Goal: Task Accomplishment & Management: Complete application form

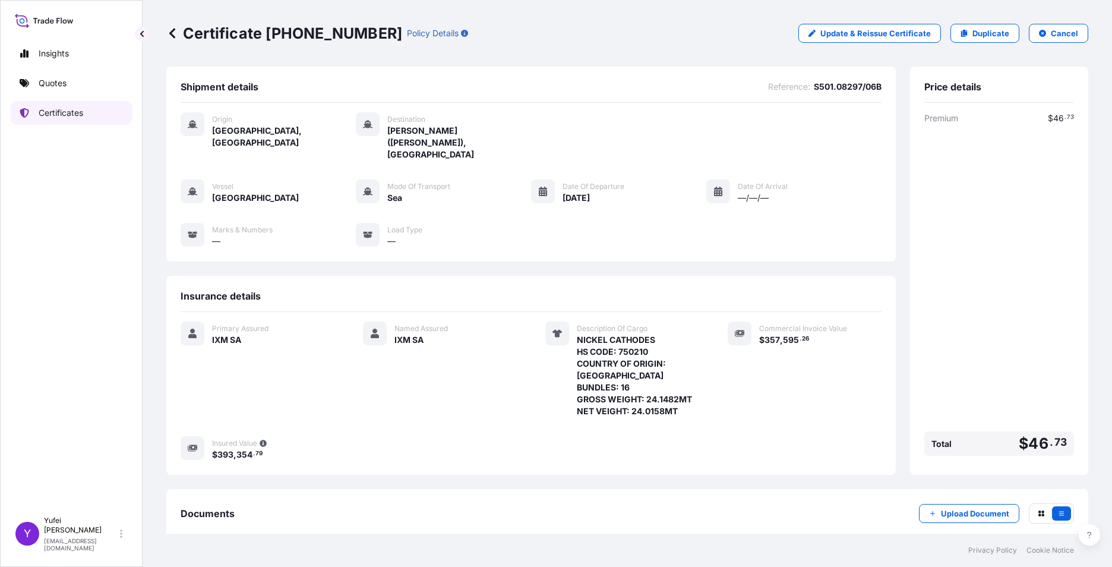
scroll to position [55, 0]
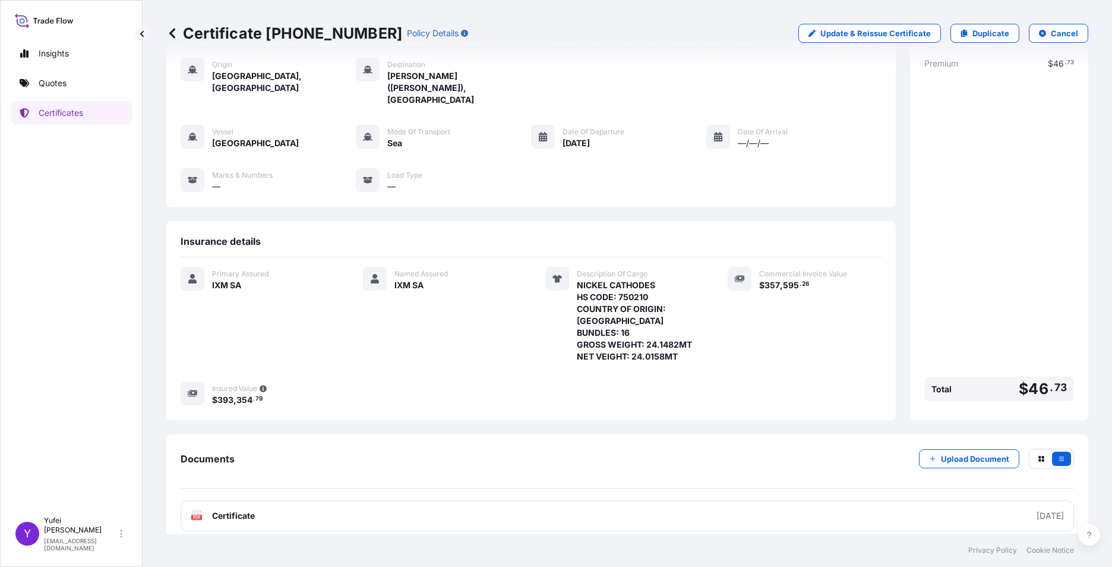
click at [175, 31] on icon at bounding box center [172, 33] width 12 height 12
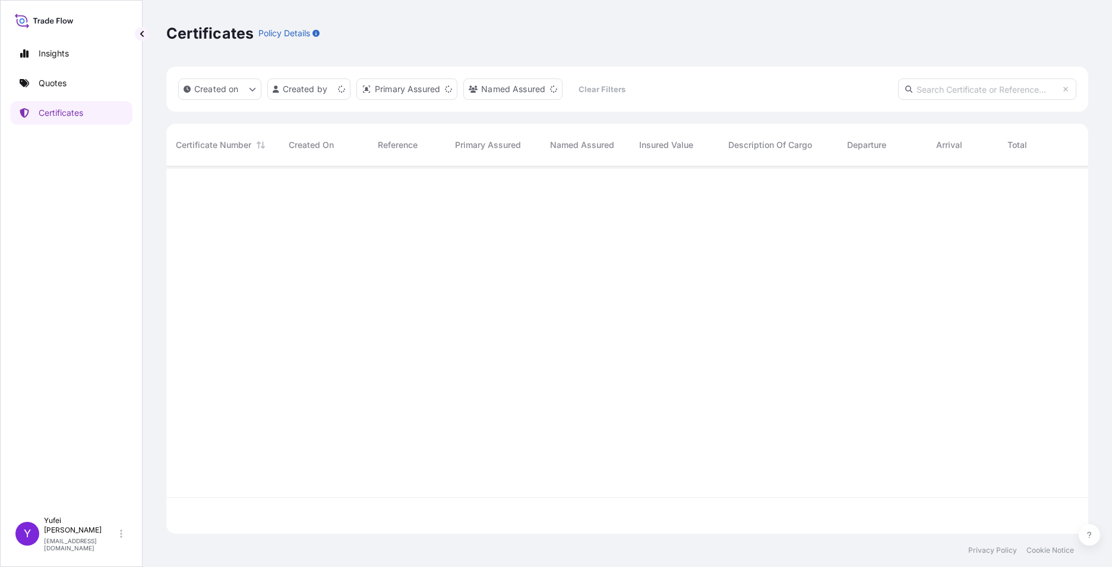
scroll to position [365, 913]
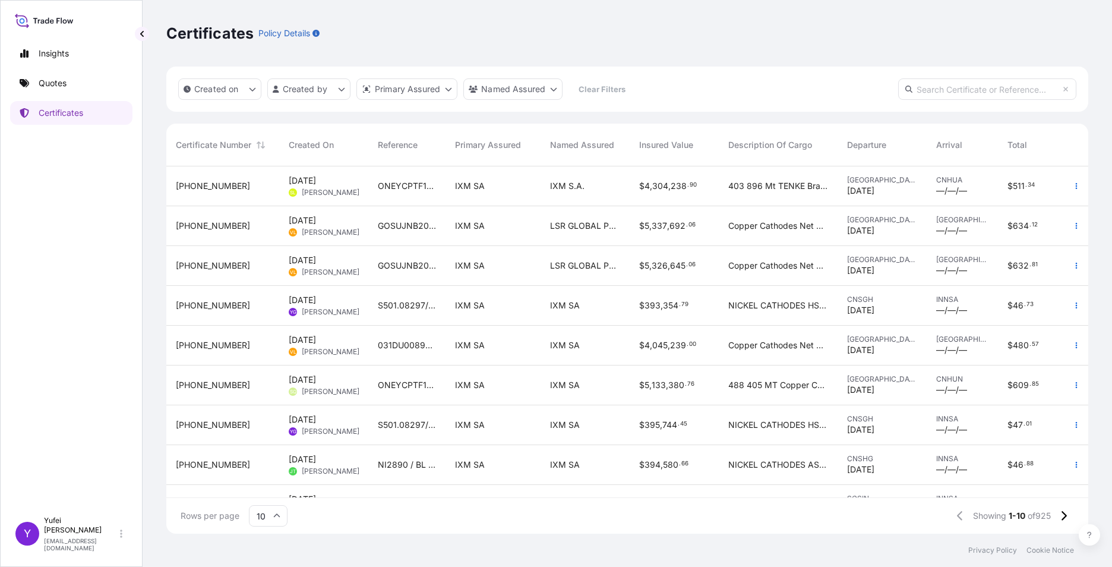
click at [417, 317] on div "S501.08297/06B" at bounding box center [406, 306] width 77 height 40
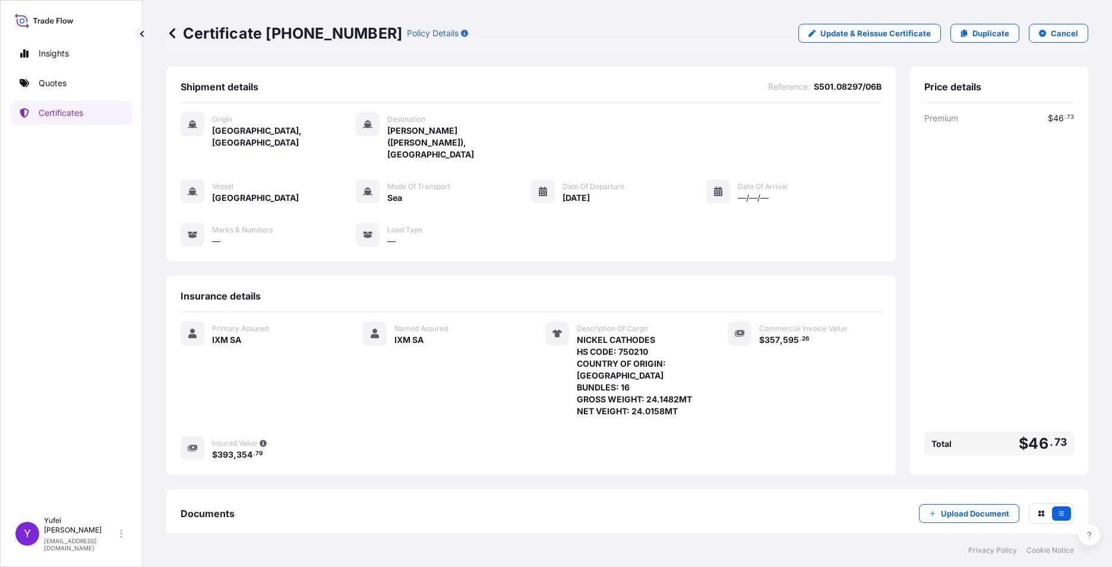
drag, startPoint x: 1017, startPoint y: 235, endPoint x: 998, endPoint y: 160, distance: 77.4
click at [1017, 235] on div "Premium $ 46 . 73 Total $ 46 . 73" at bounding box center [1000, 286] width 150 height 348
click at [975, 34] on p "Duplicate" at bounding box center [991, 33] width 37 height 12
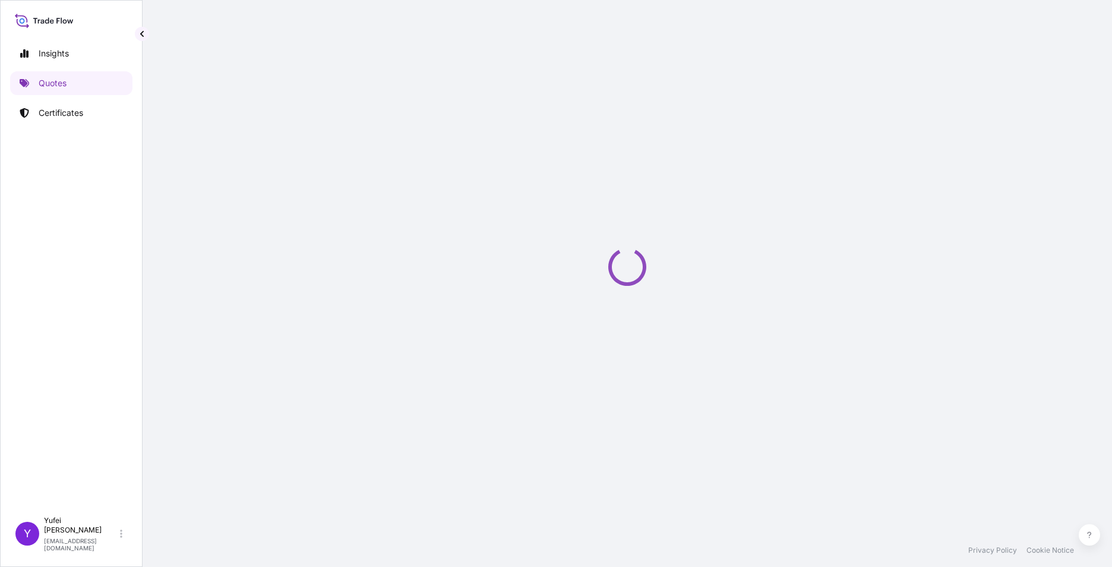
select select "Sea"
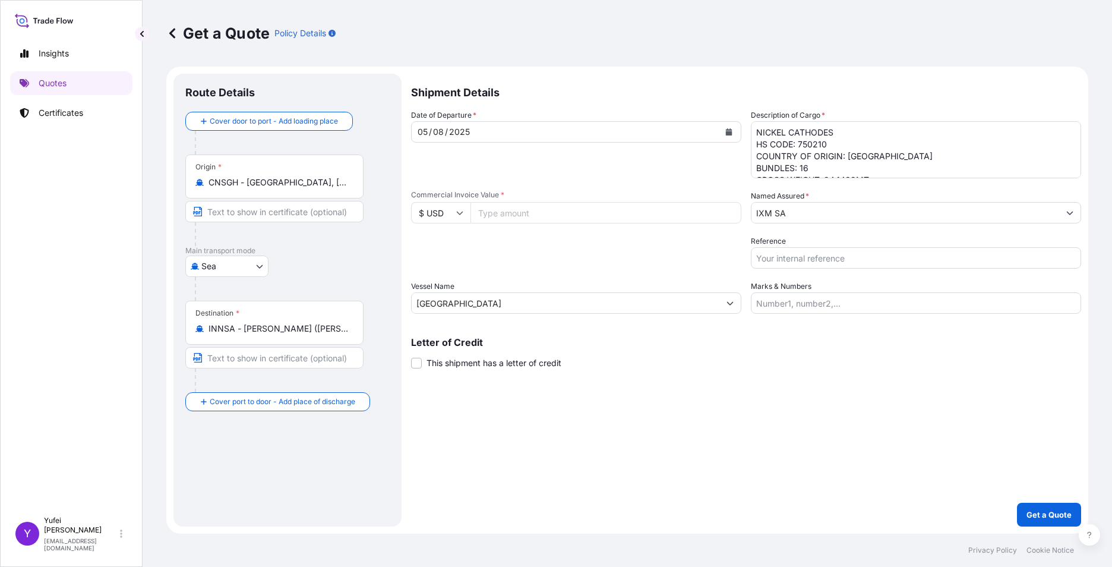
select select "31846"
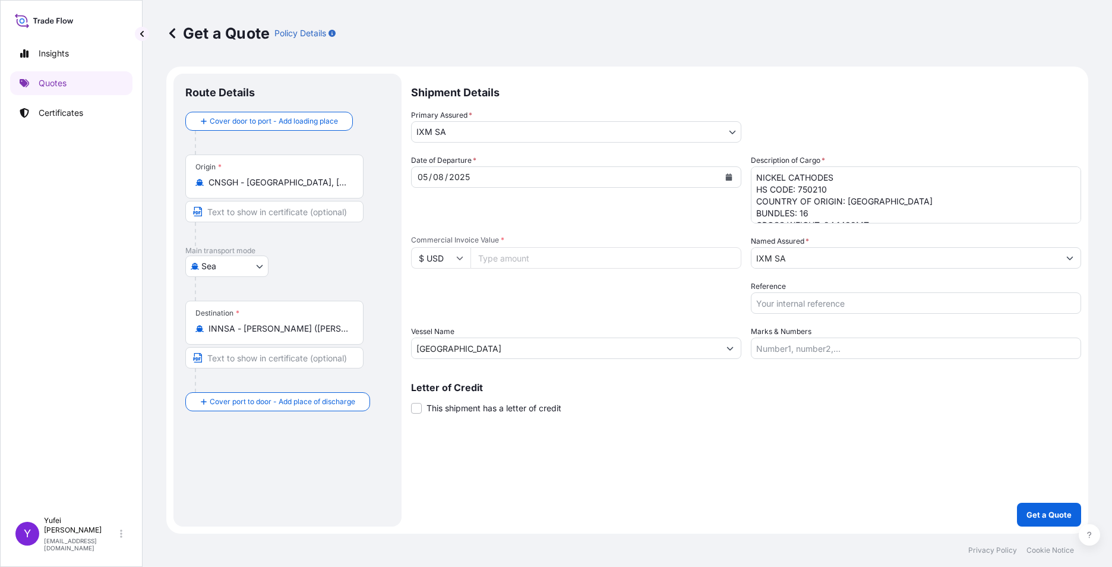
click at [554, 258] on input "Commercial Invoice Value *" at bounding box center [606, 257] width 271 height 21
click at [519, 260] on input "Commercial Invoice Value *" at bounding box center [606, 257] width 271 height 21
paste input "360600.16"
type input "360600.16"
click at [590, 295] on div "Packing Category Type to search a container mode Please select a primary mode o…" at bounding box center [576, 296] width 330 height 33
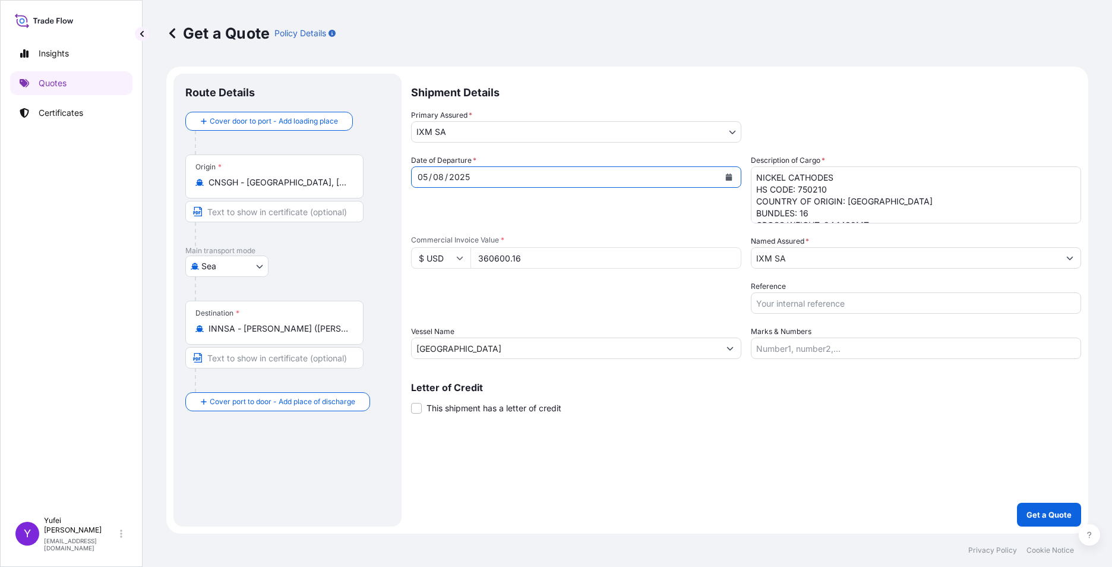
click at [559, 201] on div "Date of Departure * [DATE]" at bounding box center [576, 188] width 330 height 69
drag, startPoint x: 815, startPoint y: 195, endPoint x: 830, endPoint y: 192, distance: 15.9
click at [815, 195] on textarea "NICKEL CATHODES HS CODE: 750210 COUNTRY OF ORIGIN: [GEOGRAPHIC_DATA] BUNDLES: 1…" at bounding box center [916, 194] width 330 height 57
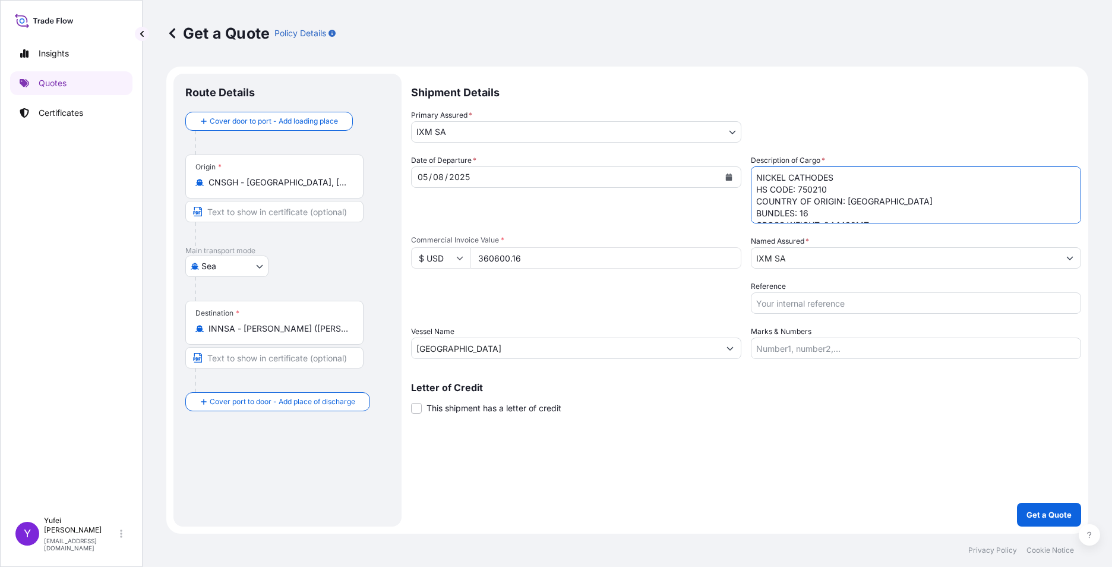
scroll to position [25, 0]
drag, startPoint x: 824, startPoint y: 198, endPoint x: 854, endPoint y: 202, distance: 30.5
click at [854, 202] on textarea "NICKEL CATHODES HS CODE: 750210 COUNTRY OF ORIGIN: [GEOGRAPHIC_DATA] BUNDLES: 1…" at bounding box center [916, 194] width 330 height 57
paste textarea "514"
click at [816, 210] on textarea "NICKEL CATHODES HS CODE: 750210 COUNTRY OF ORIGIN: [GEOGRAPHIC_DATA] BUNDLES: 1…" at bounding box center [916, 194] width 330 height 57
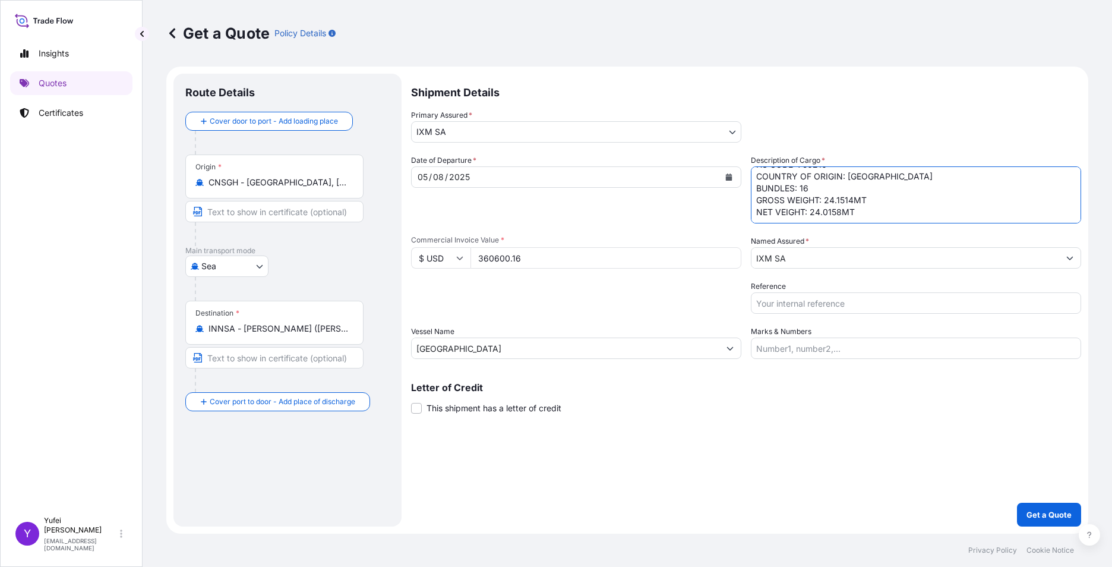
drag, startPoint x: 810, startPoint y: 210, endPoint x: 839, endPoint y: 211, distance: 28.5
click at [839, 211] on textarea "NICKEL CATHODES HS CODE: 750210 COUNTRY OF ORIGIN: [GEOGRAPHIC_DATA] BUNDLES: 1…" at bounding box center [916, 194] width 330 height 57
paste textarea "0"
type textarea "NICKEL CATHODES HS CODE: 750210 COUNTRY OF ORIGIN: [GEOGRAPHIC_DATA] BUNDLES: 1…"
click at [800, 301] on input "Reference" at bounding box center [916, 302] width 330 height 21
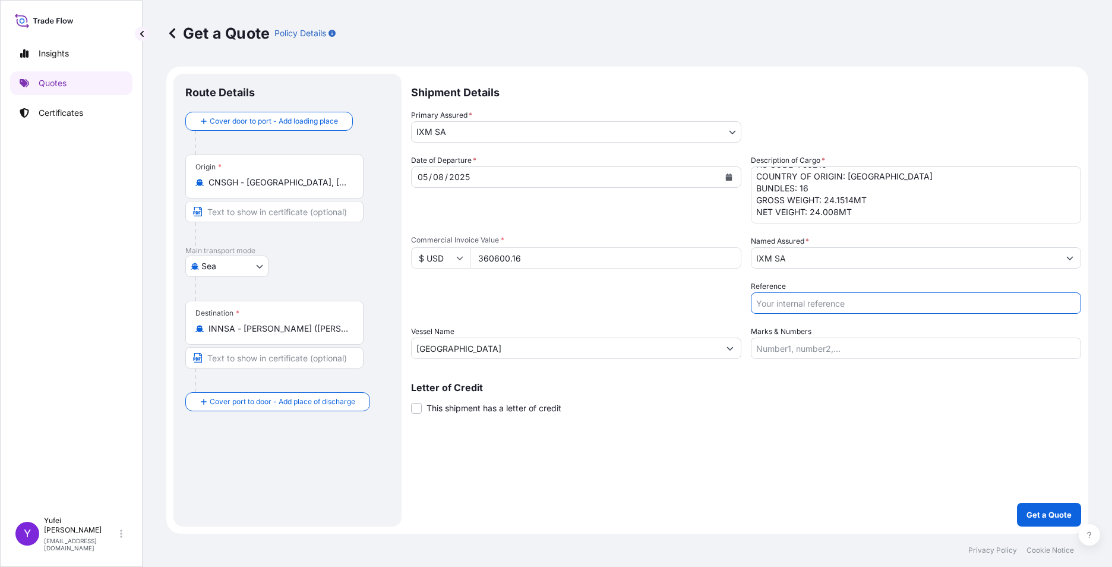
paste input "S501.08431/060"
type input "S501.08431/060"
click at [875, 279] on div "Date of Departure * [DATE] Cargo Category * Metals of every type and descriptio…" at bounding box center [746, 256] width 670 height 204
click at [844, 190] on textarea "NICKEL CATHODES HS CODE: 750210 COUNTRY OF ORIGIN: [GEOGRAPHIC_DATA] BUNDLES: 1…" at bounding box center [916, 194] width 330 height 57
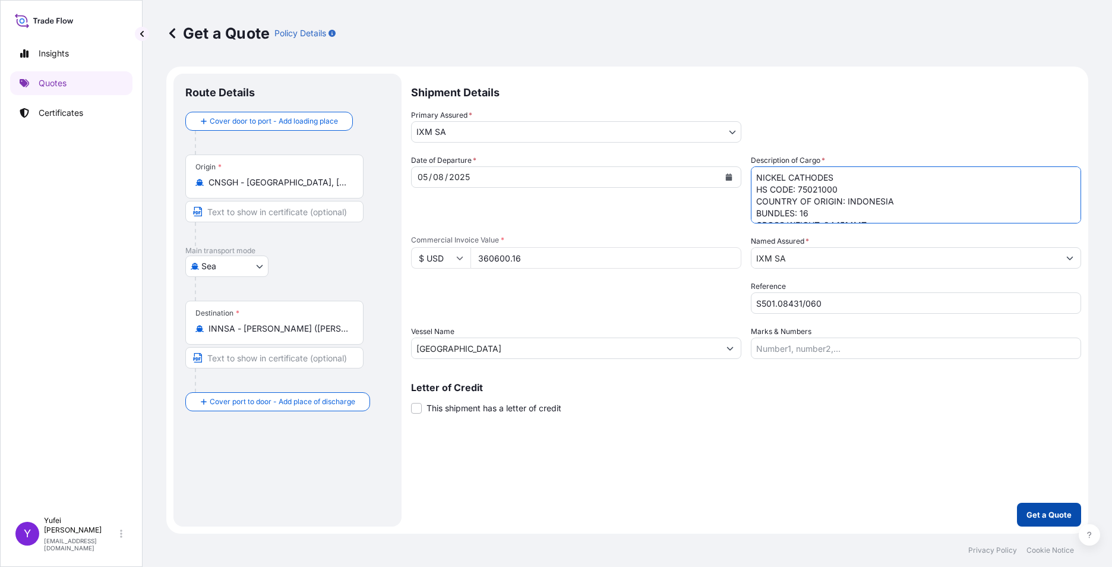
type textarea "NICKEL CATHODES HS CODE: 75021000 COUNTRY OF ORIGIN: INDONESIA BUNDLES: 16 GROS…"
click at [1036, 516] on p "Get a Quote" at bounding box center [1049, 515] width 45 height 12
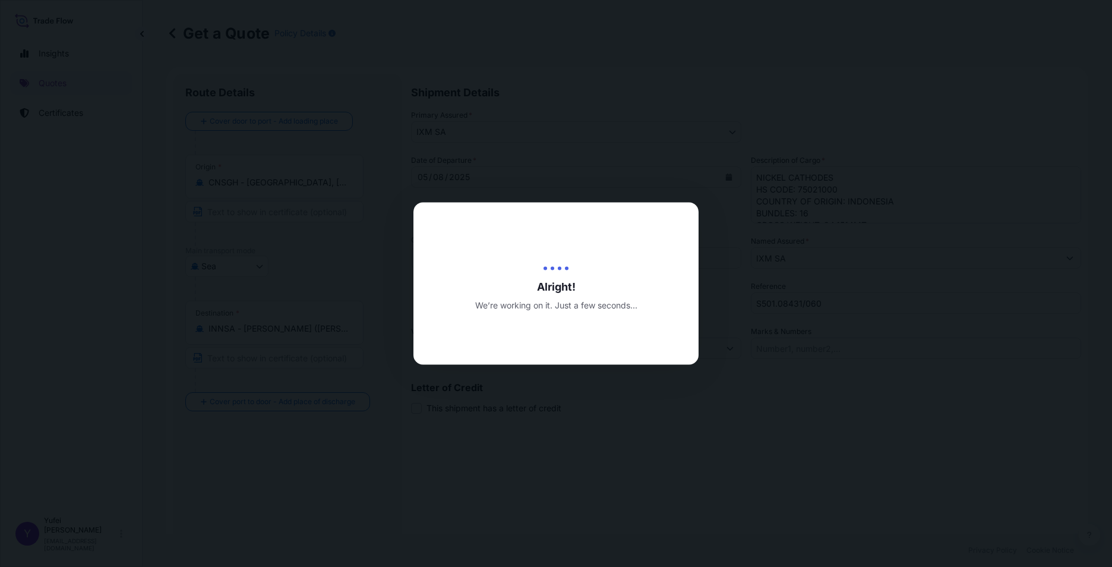
type input "[DATE]"
select select "Sea"
select select "31846"
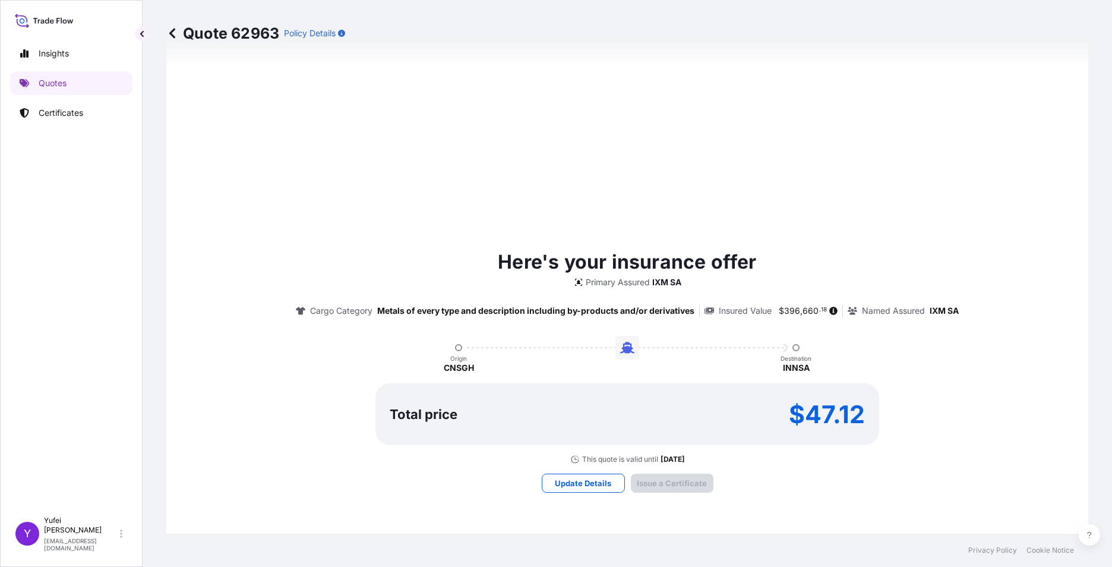
scroll to position [1222, 0]
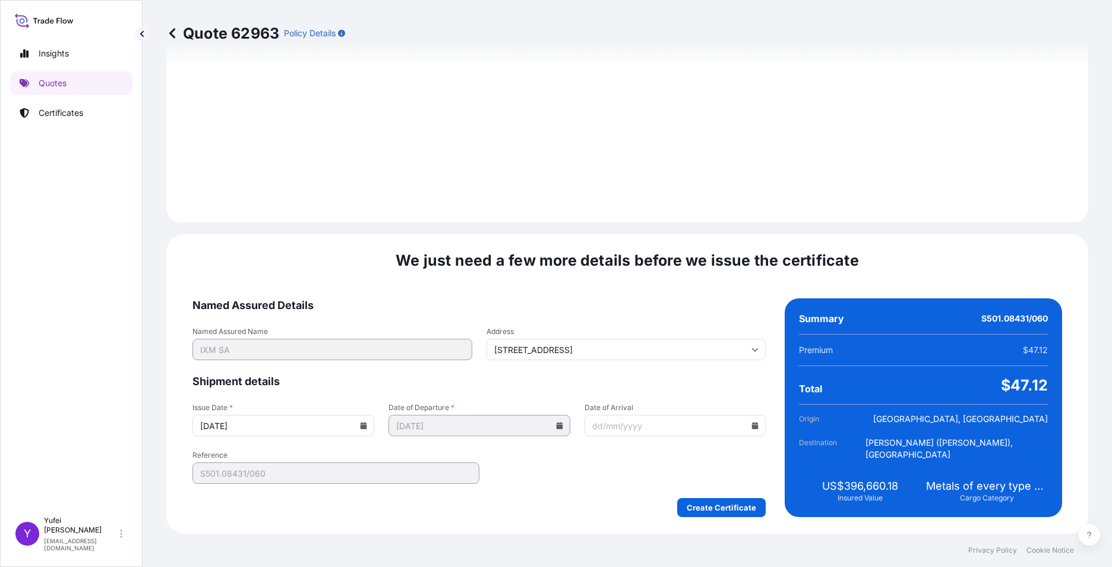
click at [361, 426] on icon at bounding box center [364, 425] width 7 height 7
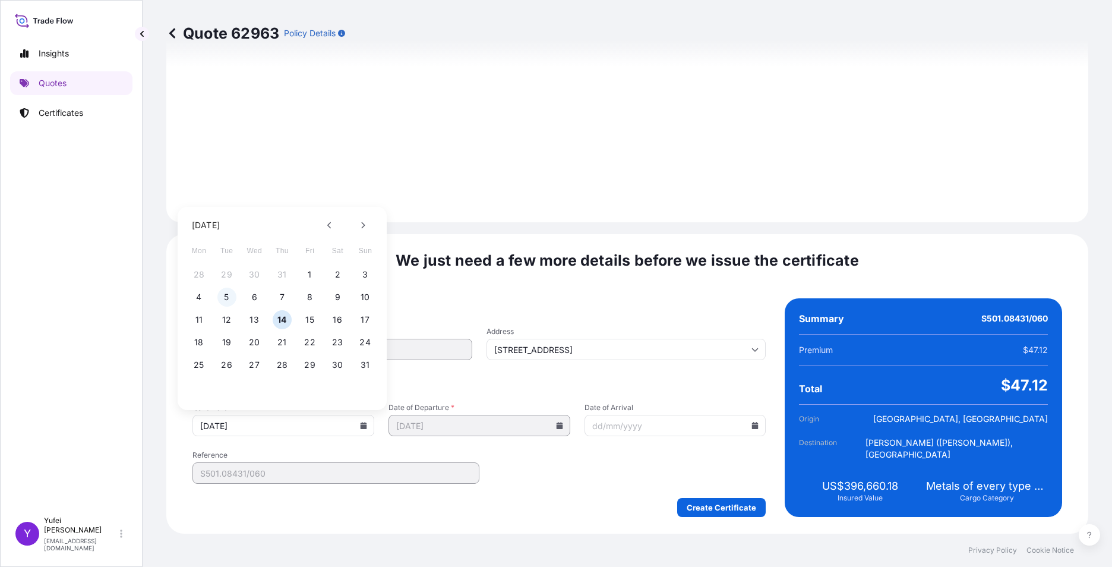
click at [219, 295] on button "5" at bounding box center [226, 297] width 19 height 19
type input "[DATE]"
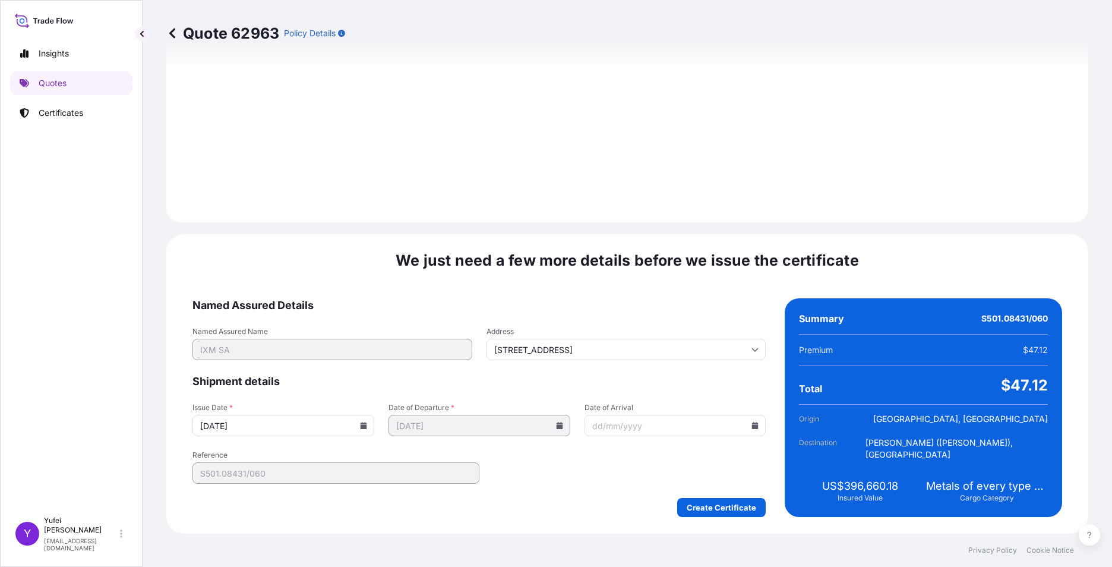
click at [574, 473] on form "Named Assured Details Named Assured Name IXM SA Address [STREET_ADDRESS] Shipme…" at bounding box center [479, 407] width 573 height 219
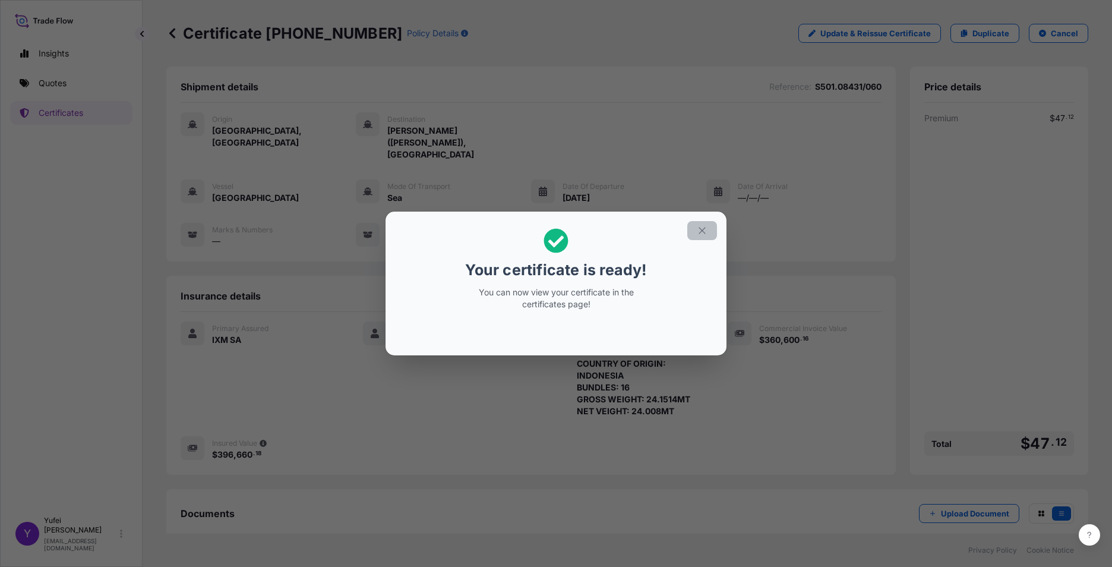
click at [701, 233] on icon "button" at bounding box center [702, 230] width 11 height 11
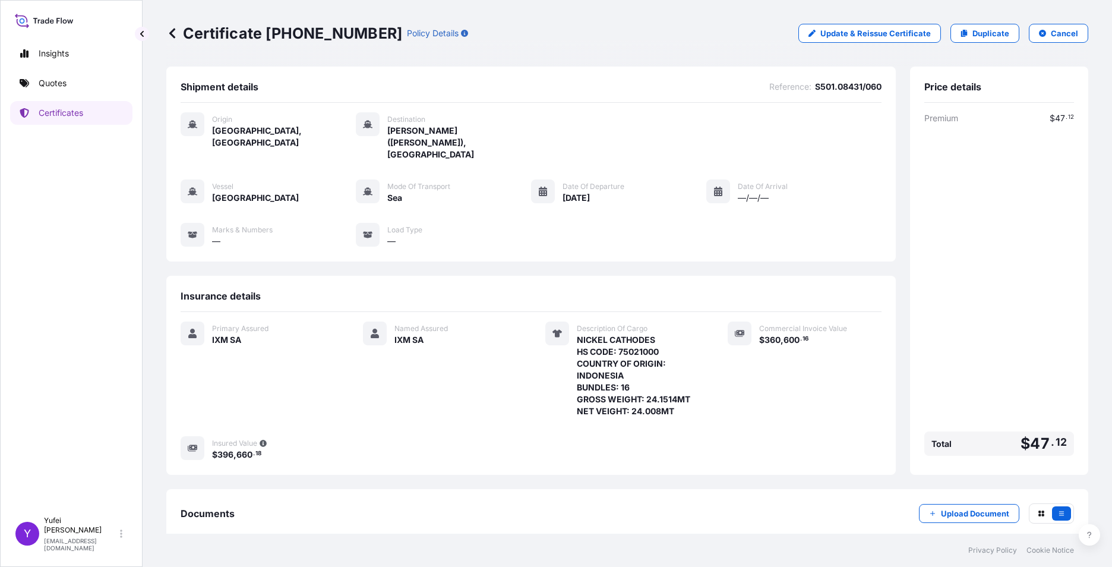
scroll to position [55, 0]
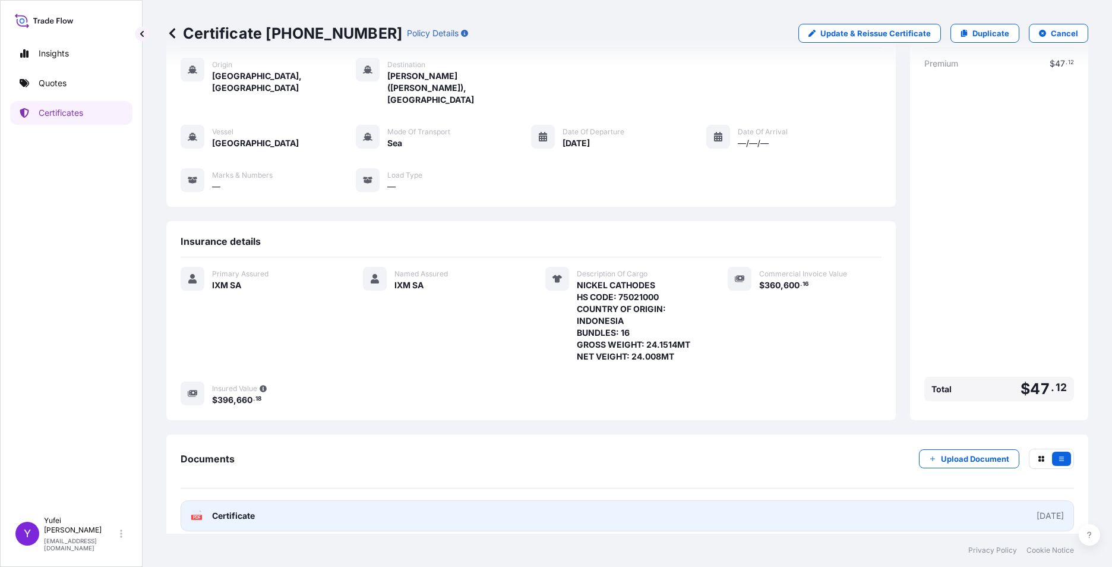
click at [364, 504] on link "PDF Certificate [DATE]" at bounding box center [628, 515] width 894 height 31
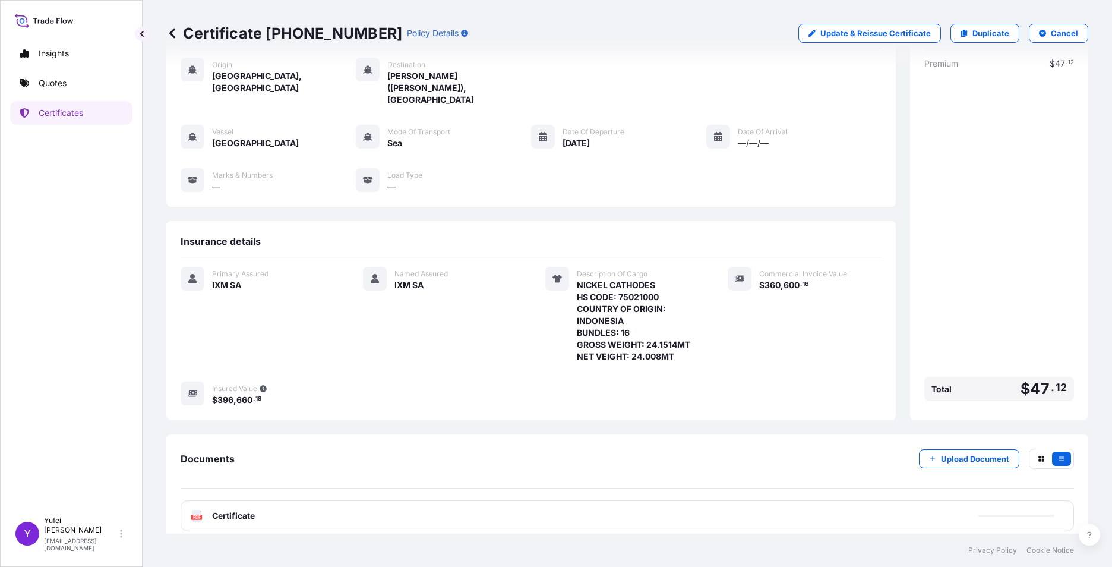
scroll to position [0, 0]
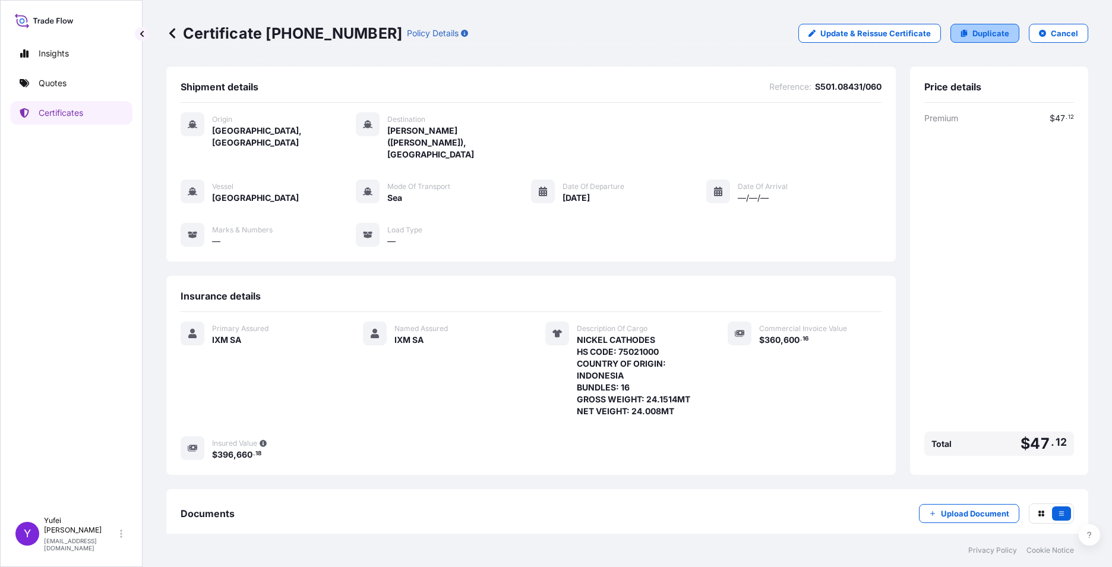
click at [976, 33] on p "Duplicate" at bounding box center [991, 33] width 37 height 12
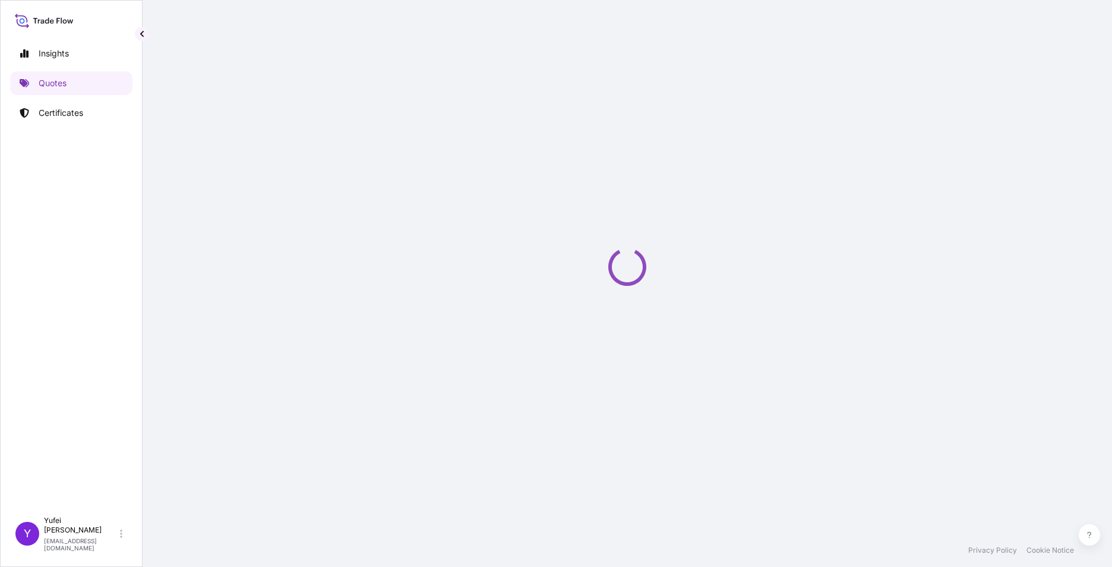
select select "Sea"
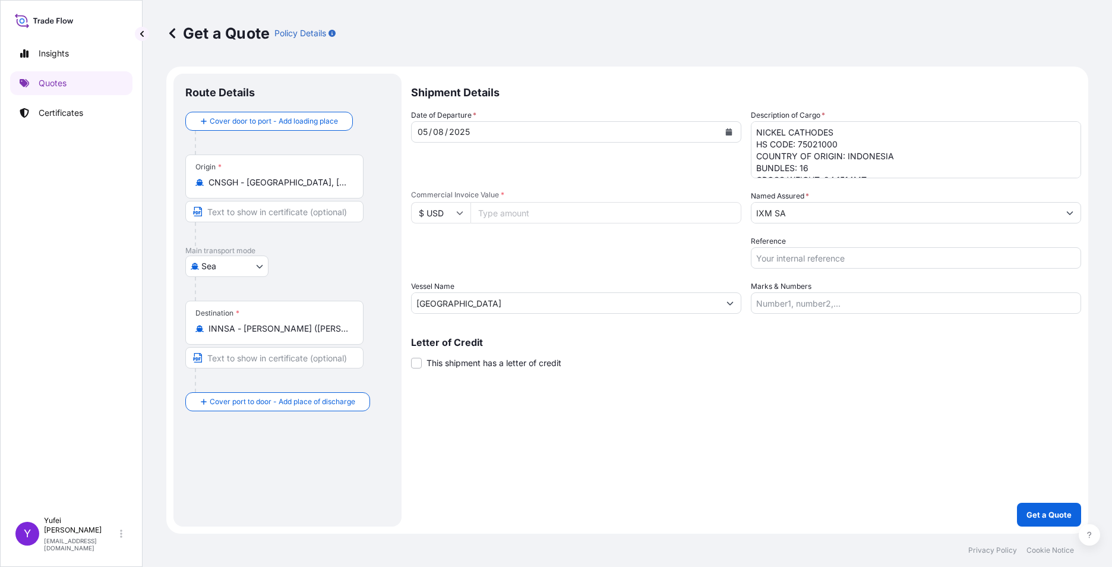
select select "31846"
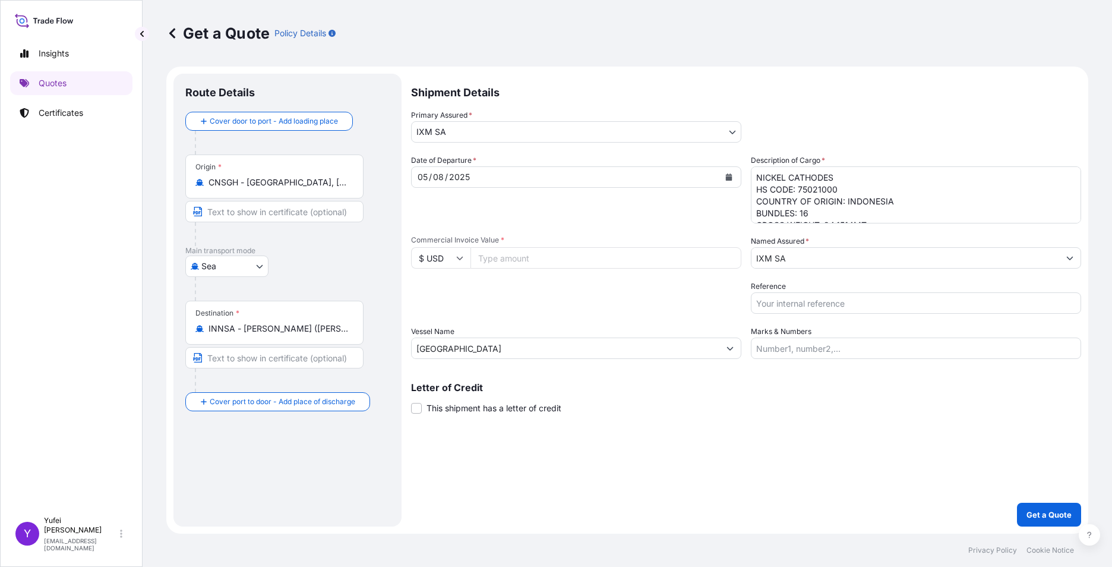
click at [177, 31] on icon at bounding box center [172, 33] width 12 height 12
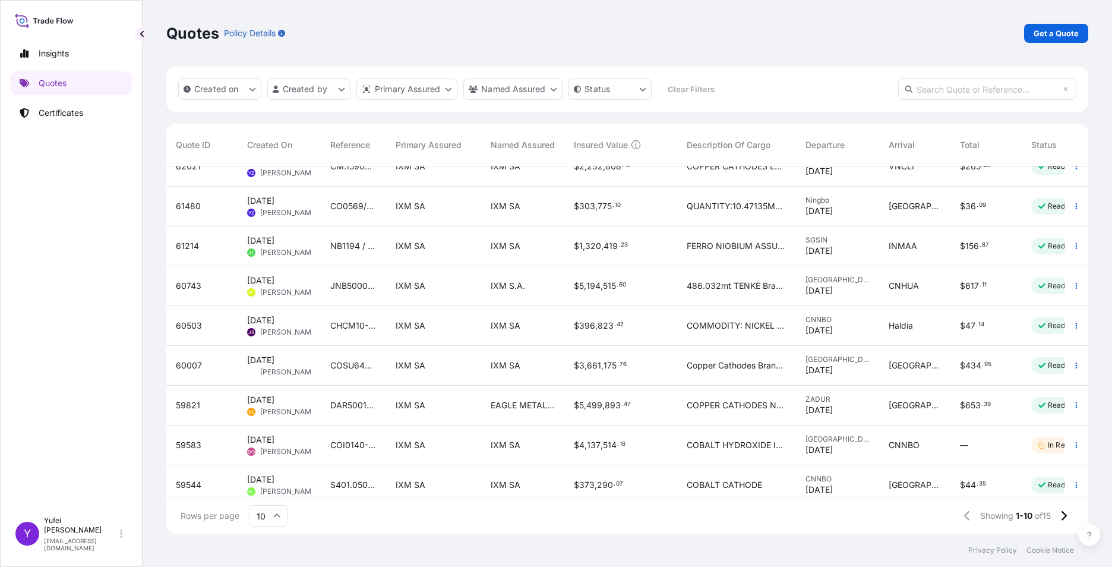
scroll to position [76, 0]
